Goal: Information Seeking & Learning: Learn about a topic

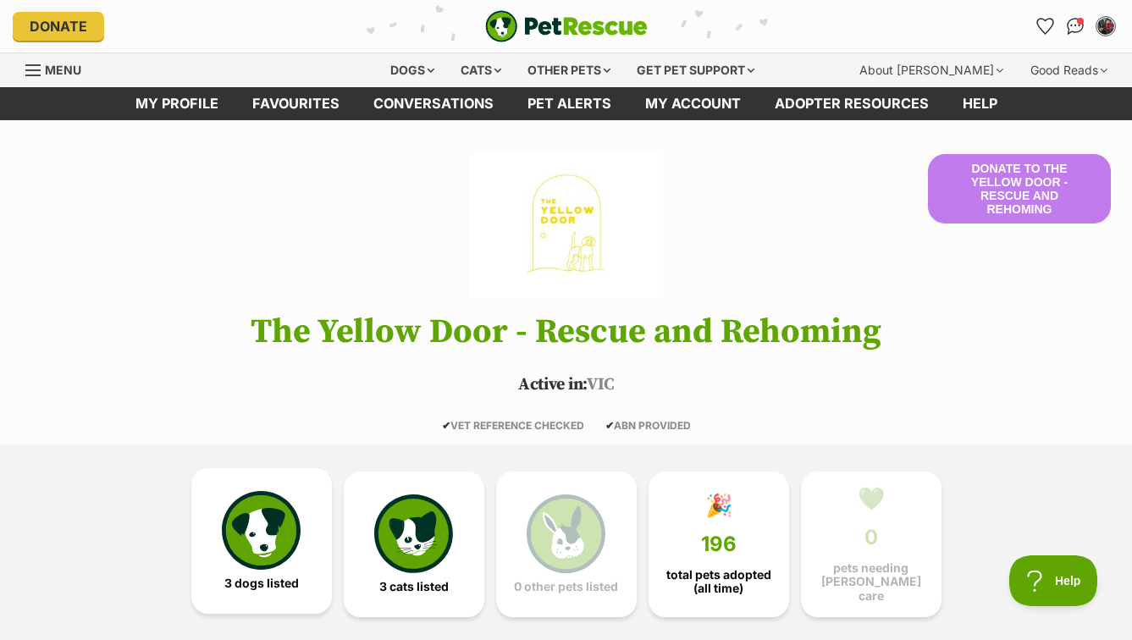
click at [251, 523] on img at bounding box center [261, 530] width 78 height 78
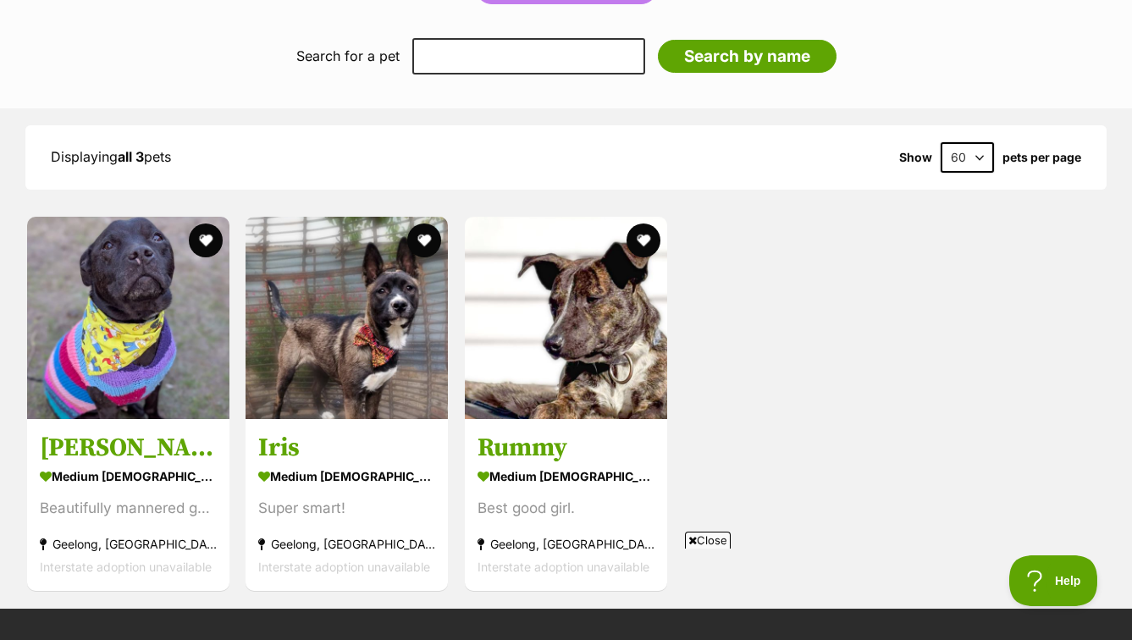
scroll to position [1117, 0]
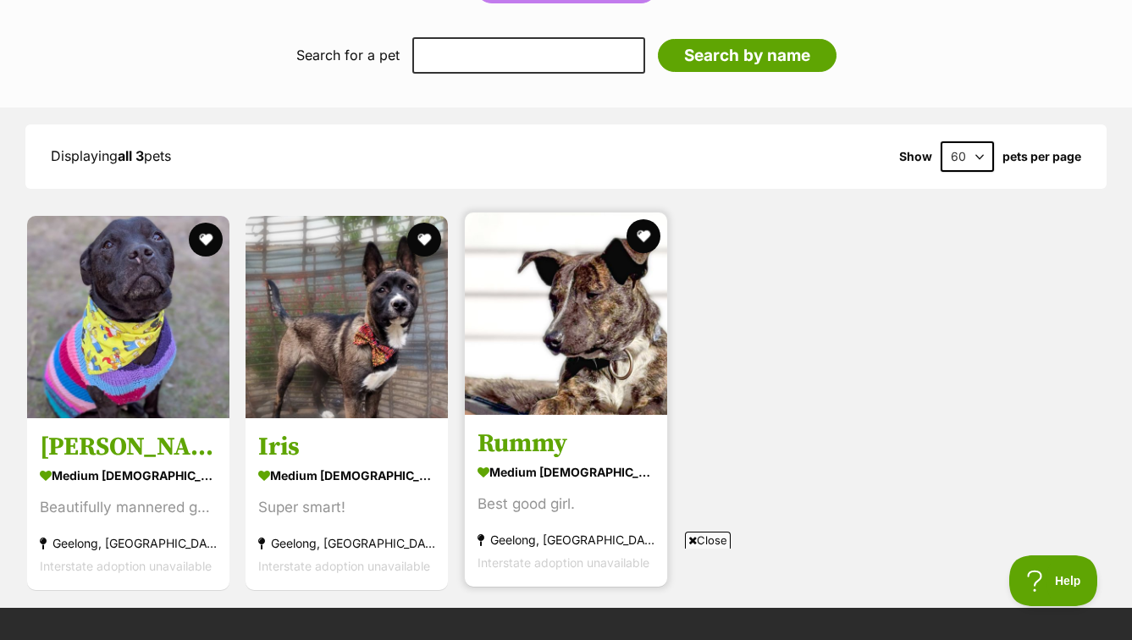
click at [634, 312] on img at bounding box center [566, 314] width 202 height 202
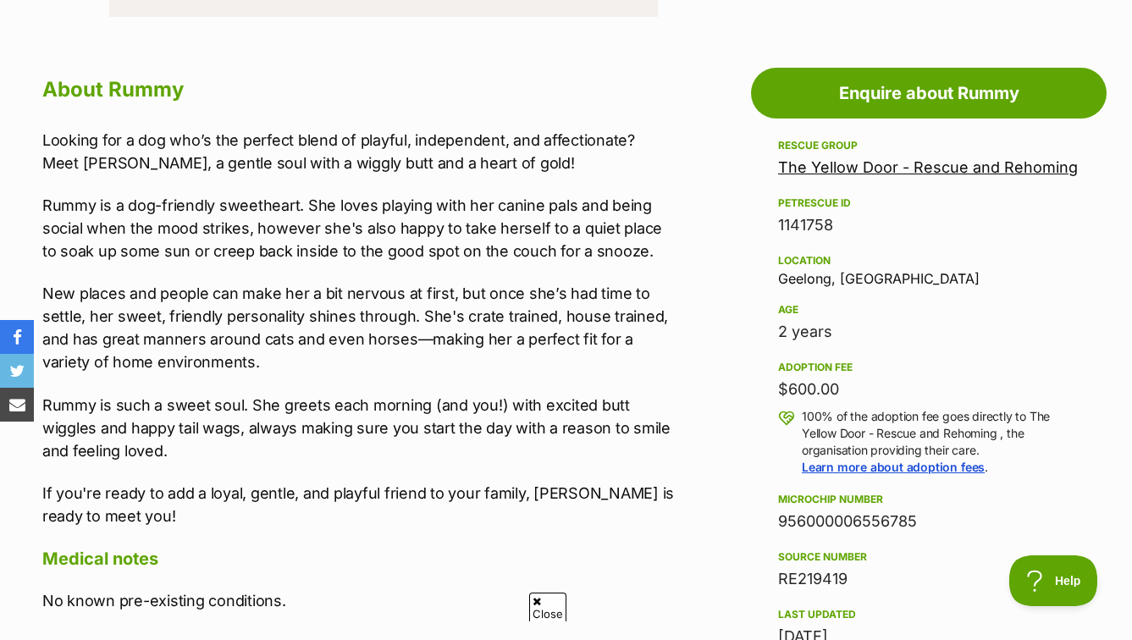
scroll to position [905, 0]
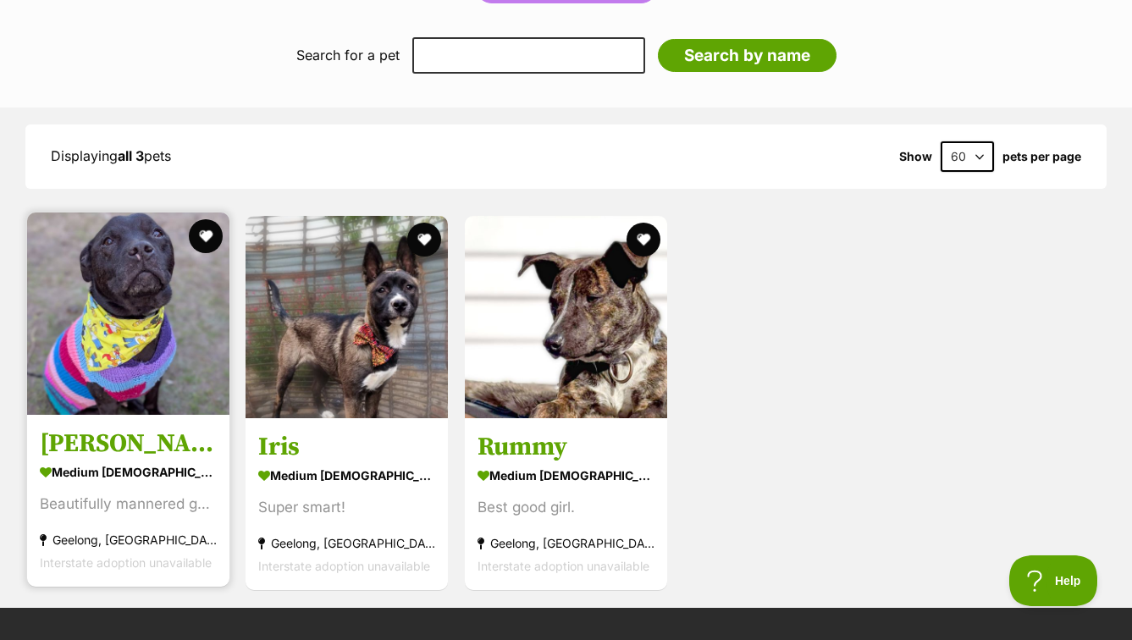
click at [117, 315] on img at bounding box center [128, 314] width 202 height 202
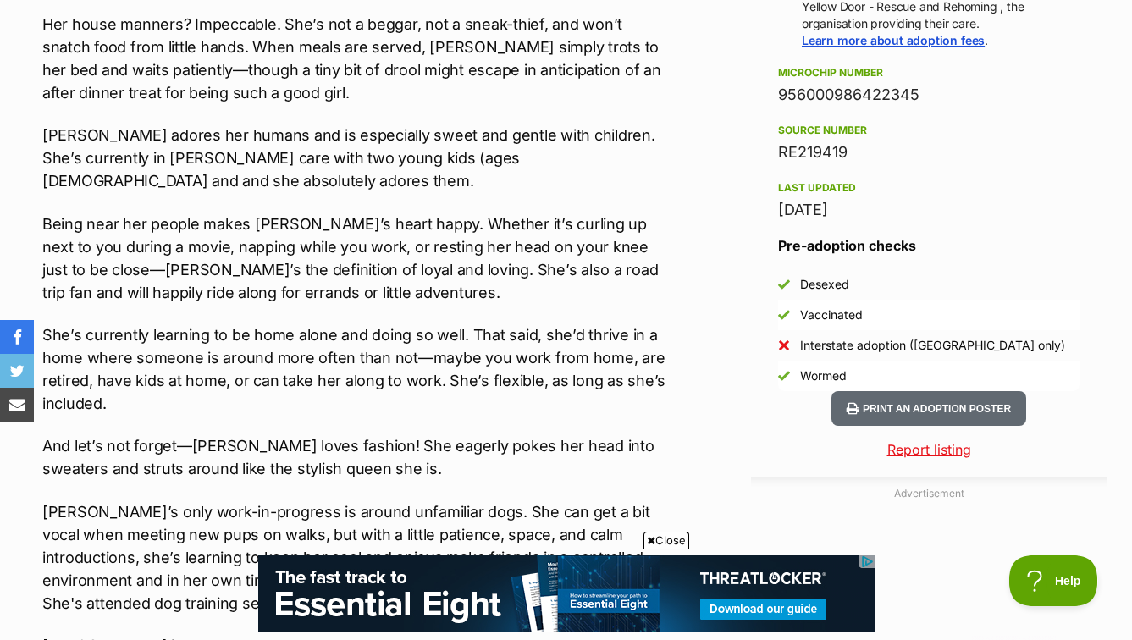
scroll to position [1447, 0]
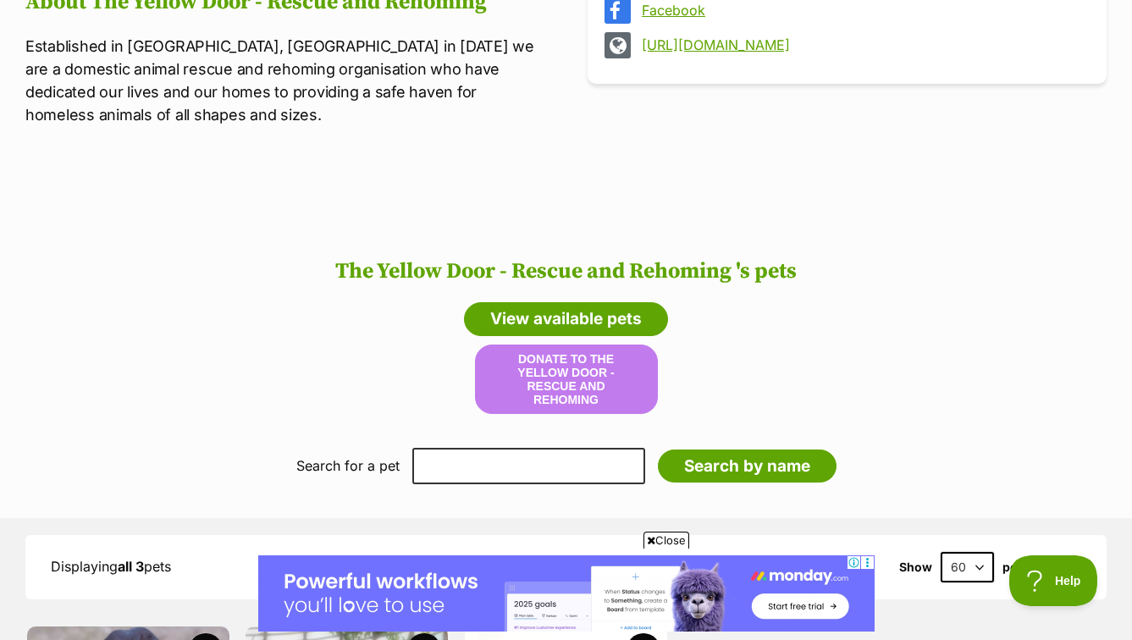
scroll to position [849, 0]
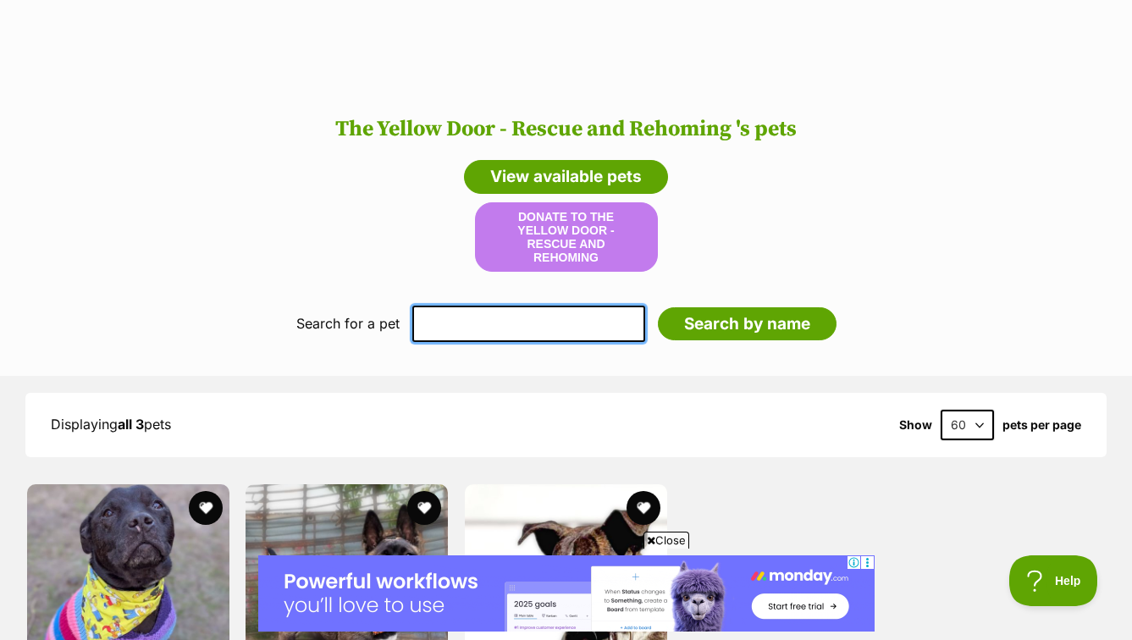
click at [512, 306] on input "text" at bounding box center [528, 324] width 233 height 36
type input "indy"
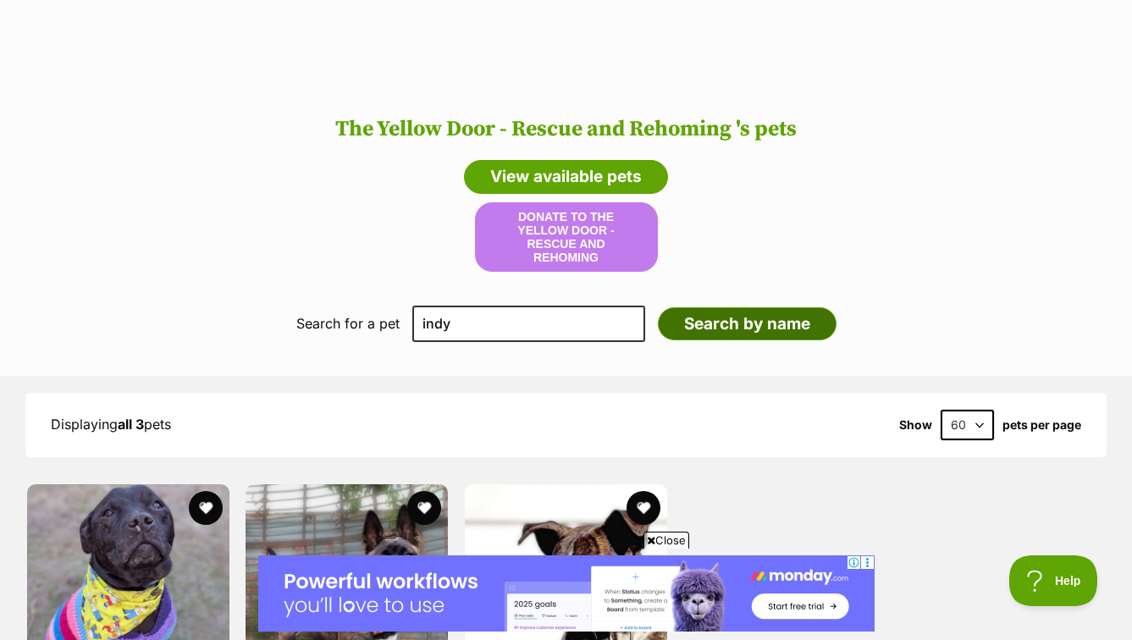
click at [716, 307] on input "Search by name" at bounding box center [747, 324] width 179 height 34
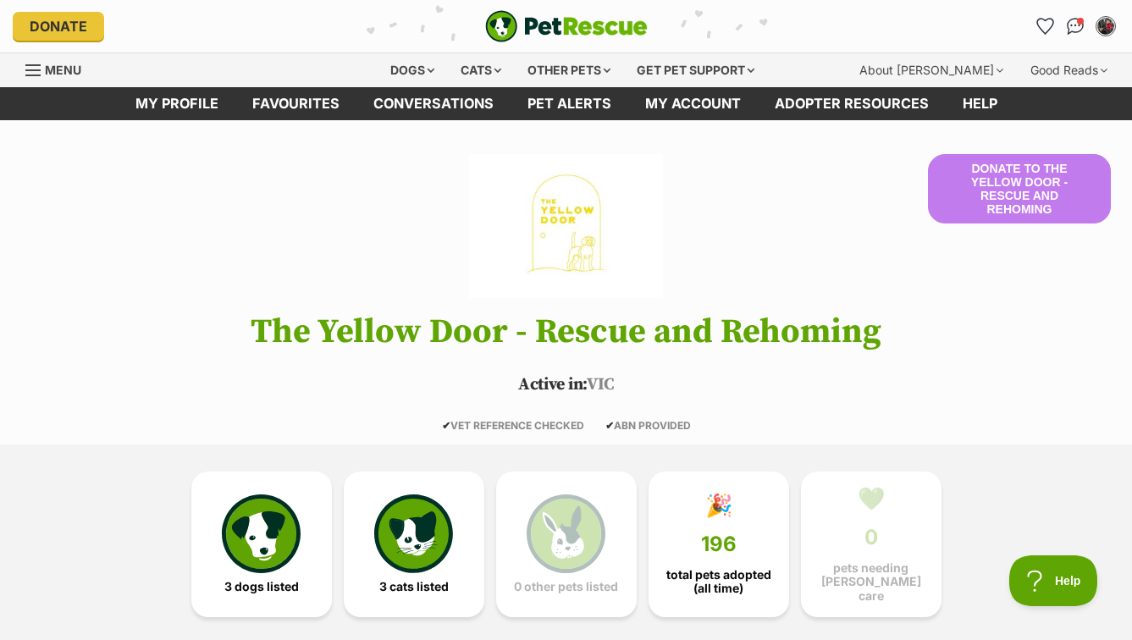
click at [604, 25] on img "PetRescue" at bounding box center [566, 26] width 163 height 32
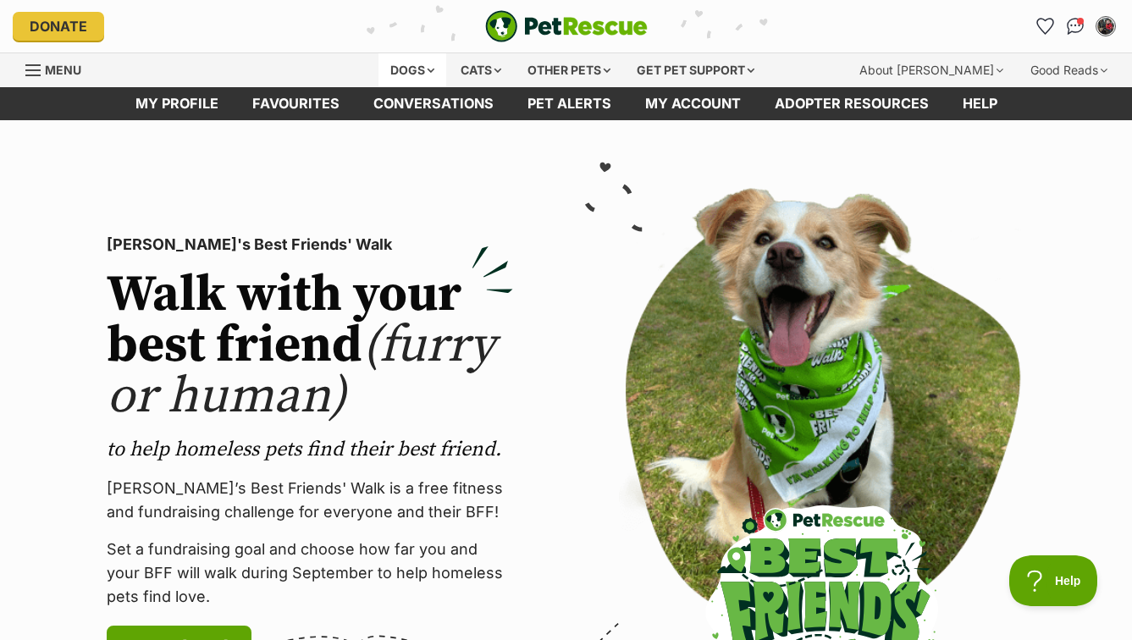
click at [429, 66] on div "Dogs" at bounding box center [413, 70] width 68 height 34
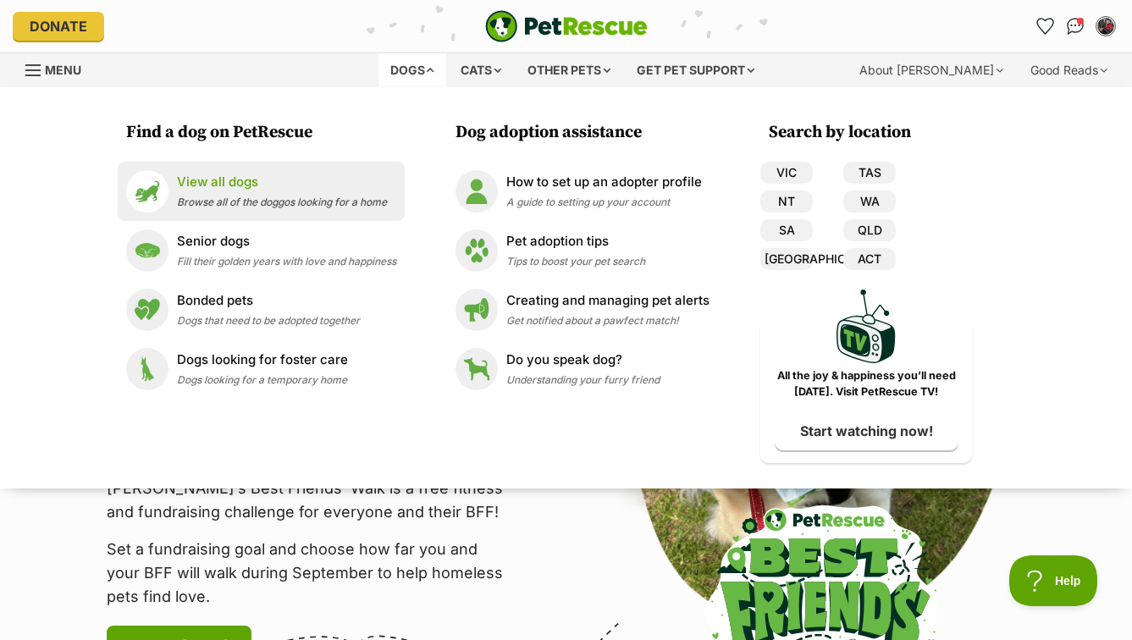
click at [249, 188] on p "View all dogs" at bounding box center [282, 182] width 210 height 19
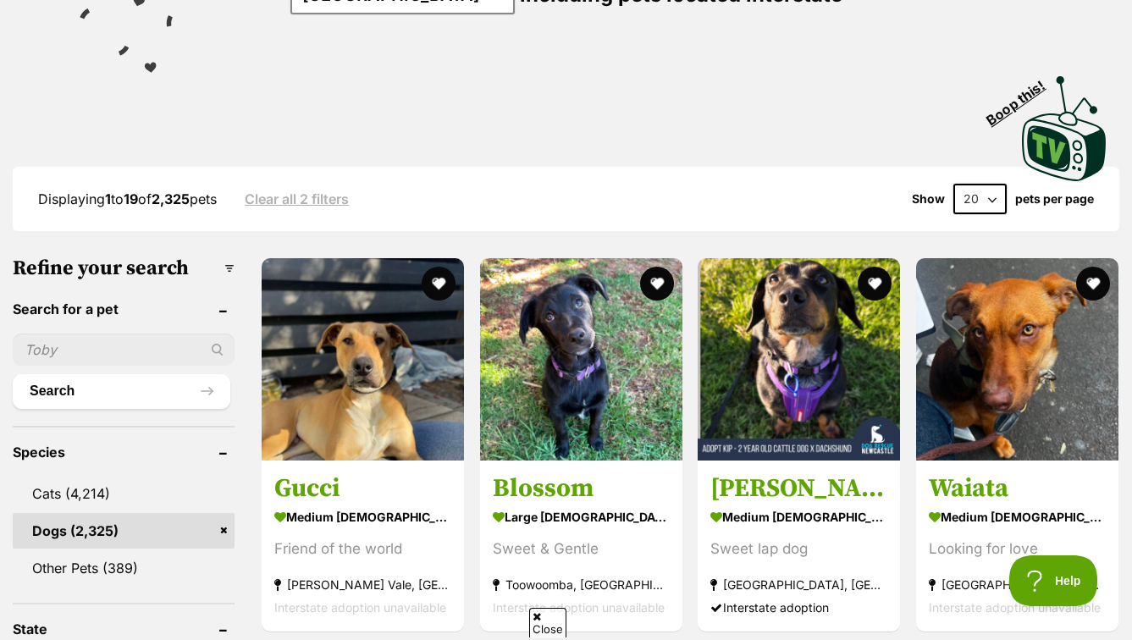
scroll to position [325, 0]
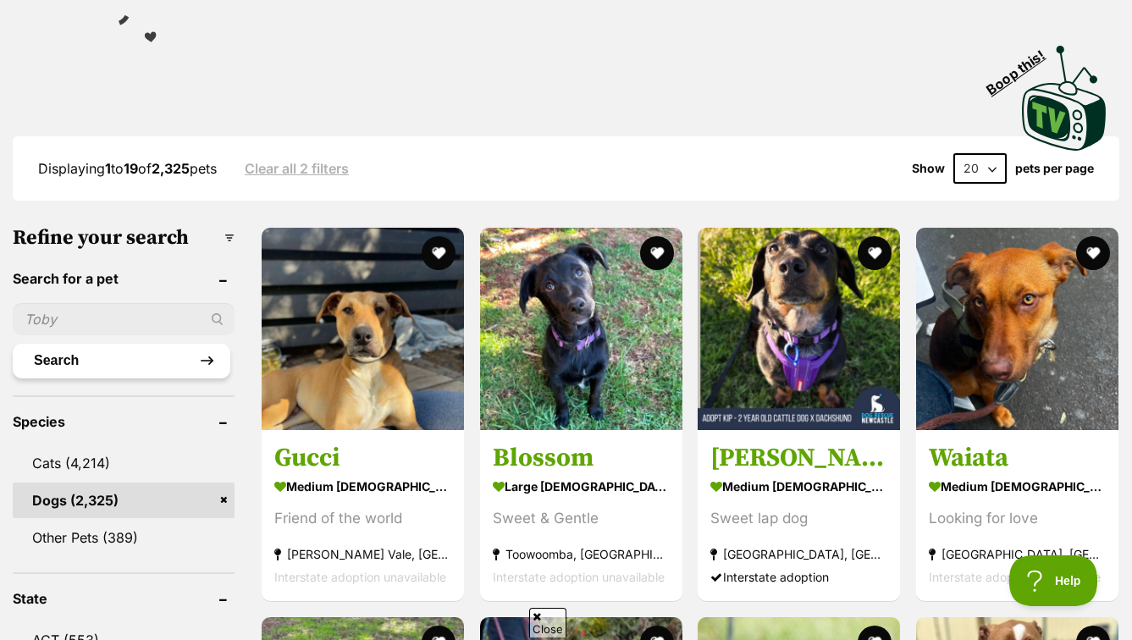
click at [131, 362] on button "Search" at bounding box center [122, 361] width 218 height 34
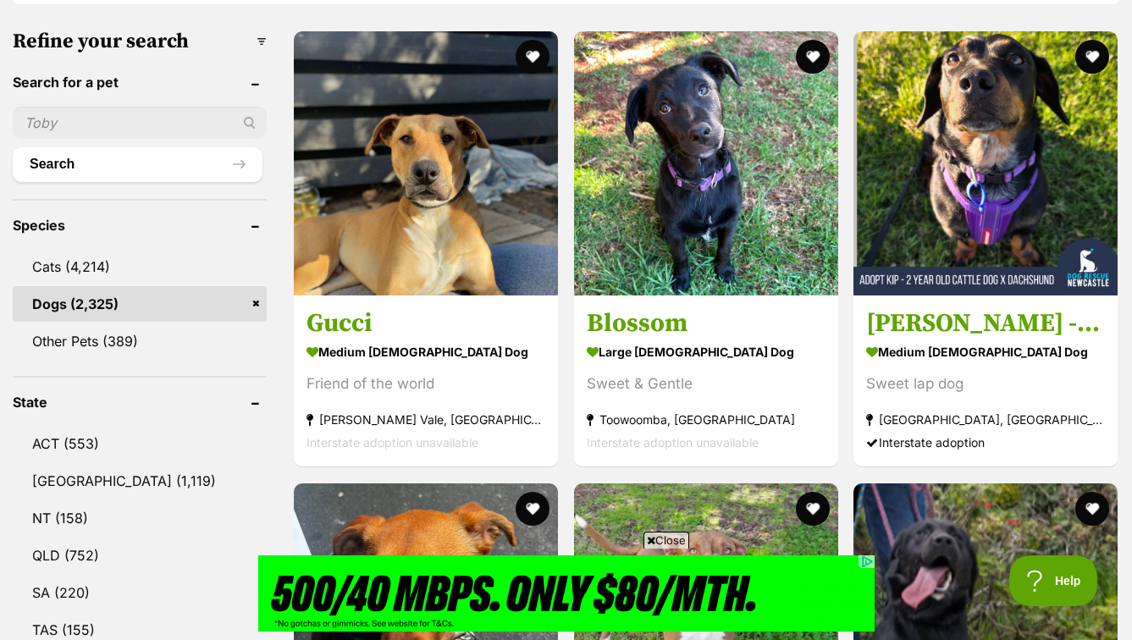
click at [67, 128] on input "text" at bounding box center [140, 123] width 254 height 32
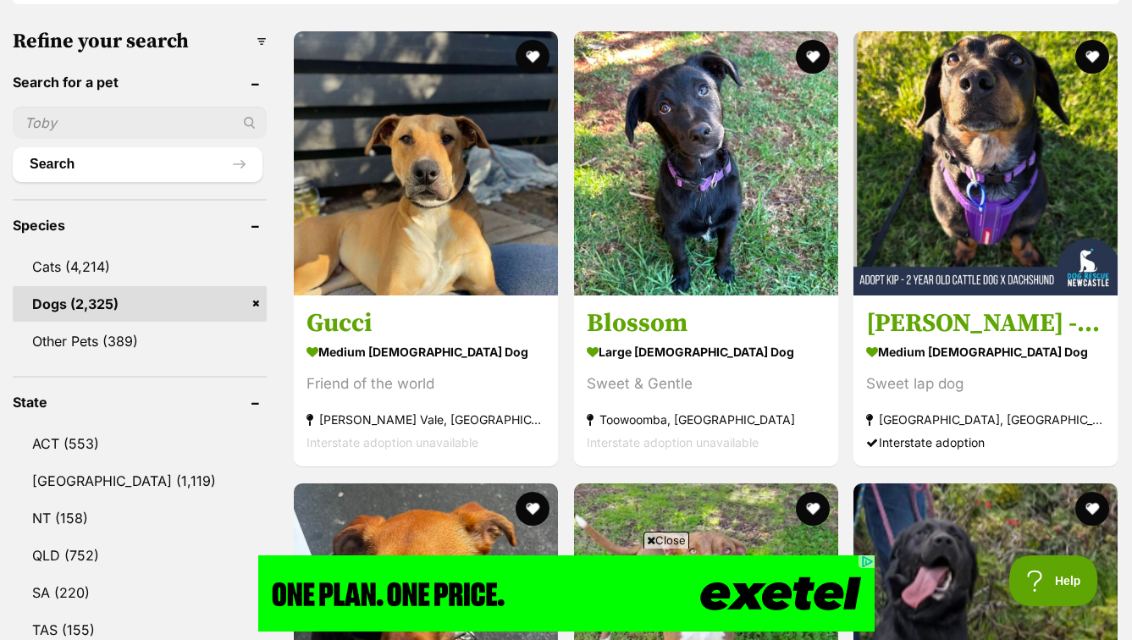
type input "O"
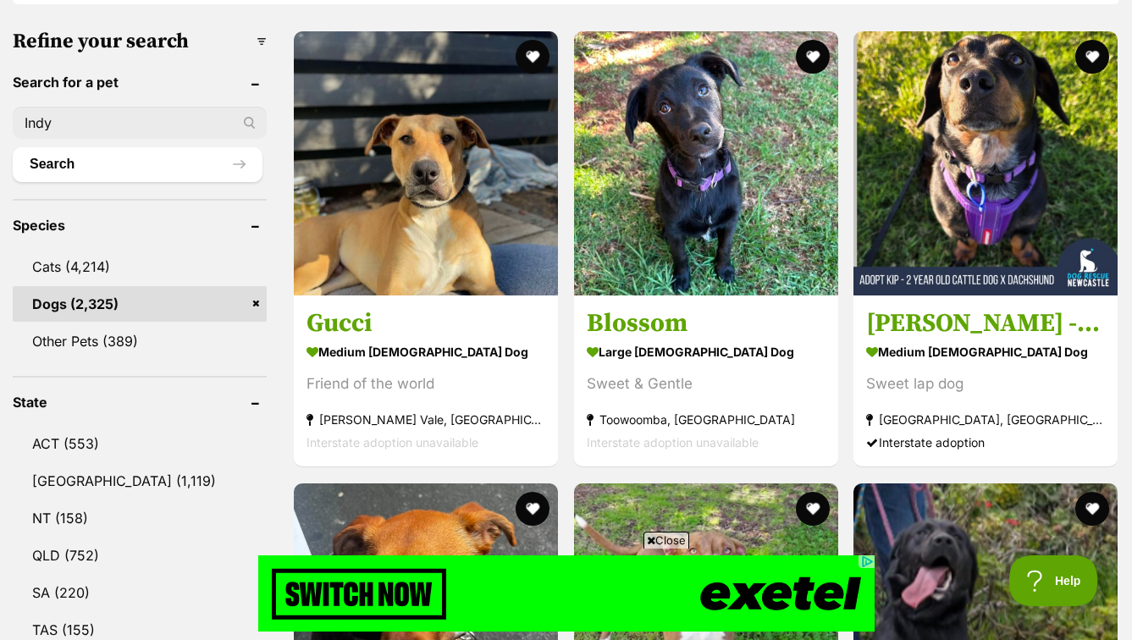
type input "Indy"
click at [13, 147] on button "Search" at bounding box center [138, 164] width 250 height 34
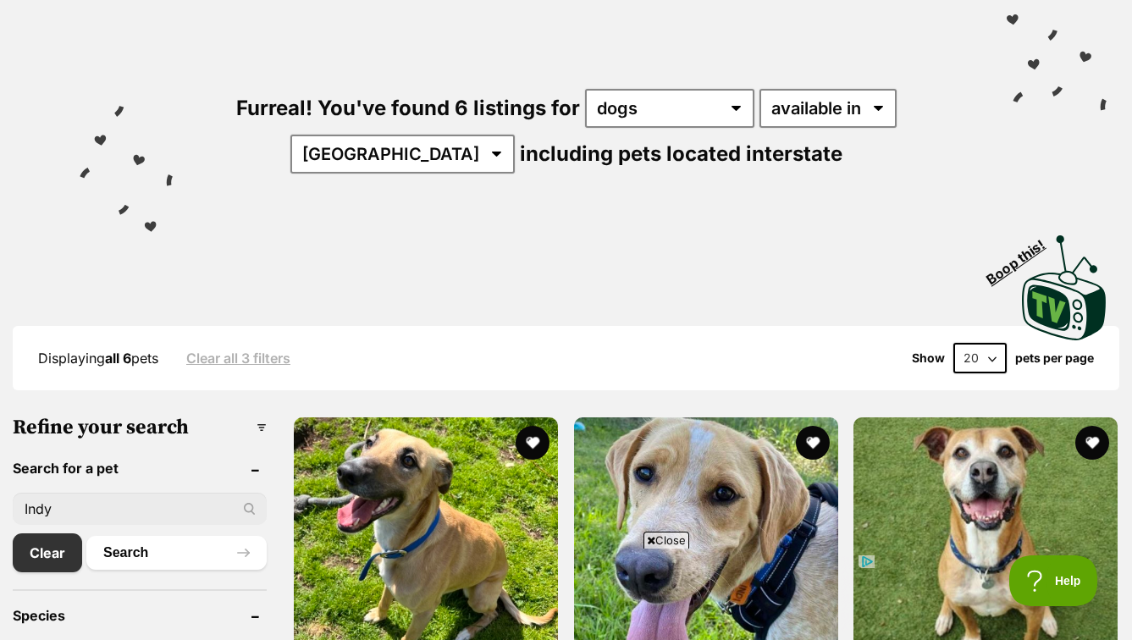
scroll to position [181, 0]
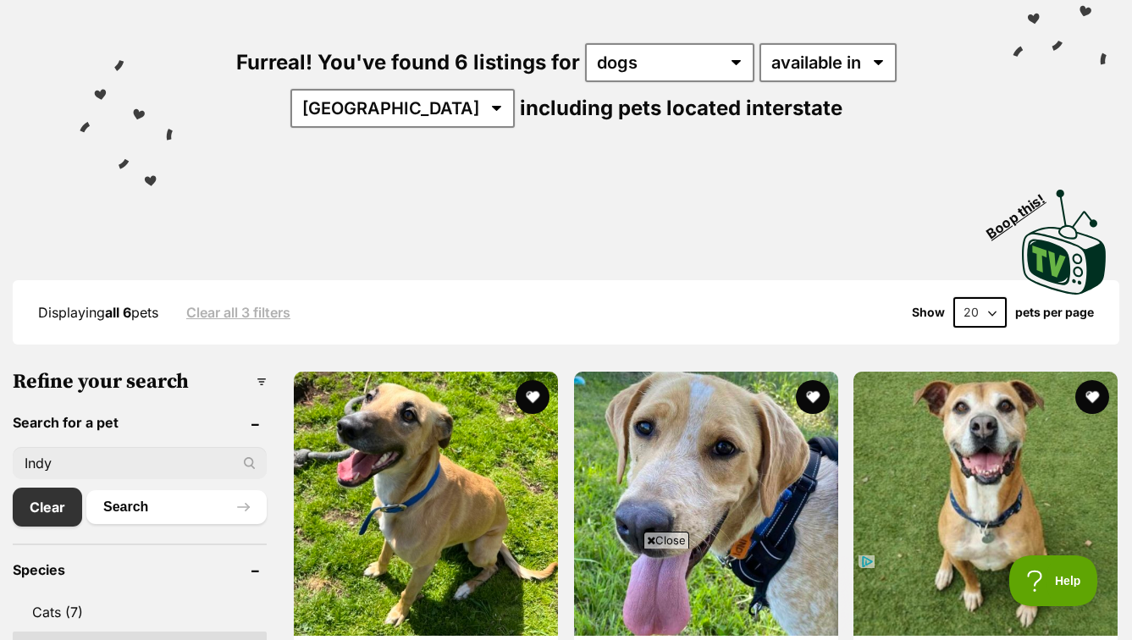
click at [102, 454] on input "Indy" at bounding box center [140, 463] width 254 height 32
type input "indie"
click at [128, 516] on button "Search" at bounding box center [176, 507] width 180 height 34
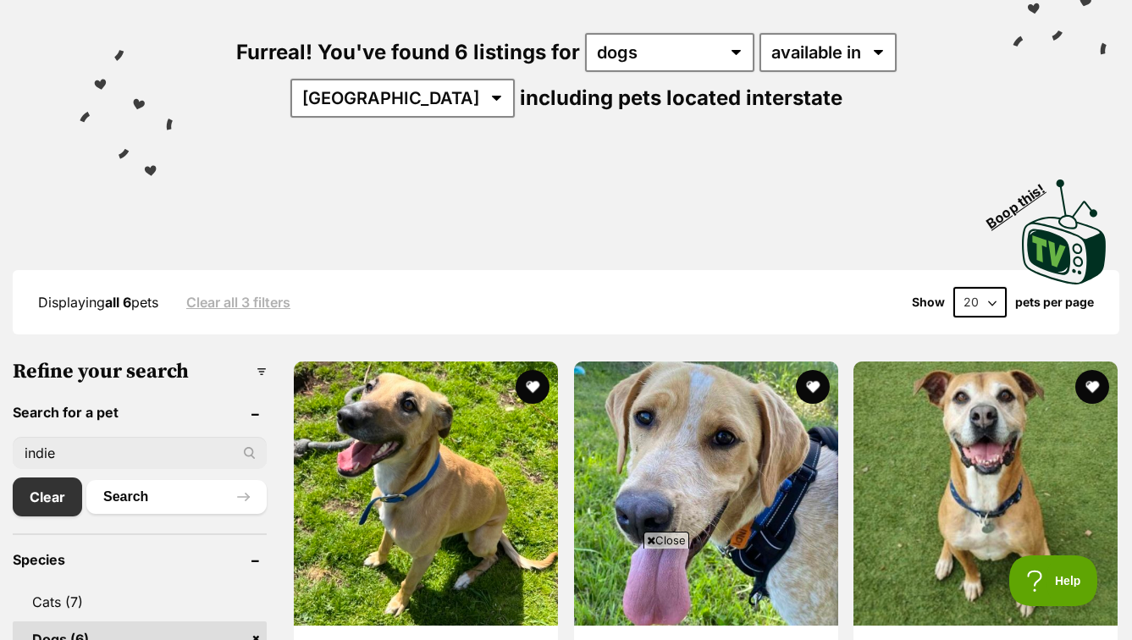
scroll to position [206, 0]
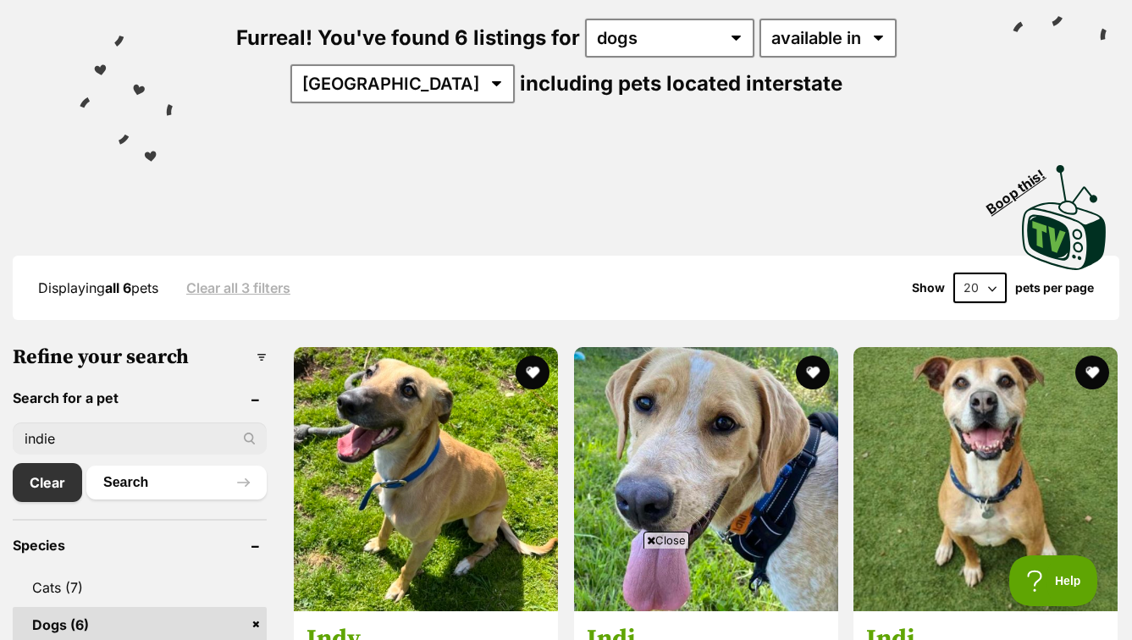
click at [113, 435] on input "indie" at bounding box center [140, 439] width 254 height 32
type input "indi"
click at [86, 466] on button "Search" at bounding box center [176, 483] width 180 height 34
